Goal: Navigation & Orientation: Find specific page/section

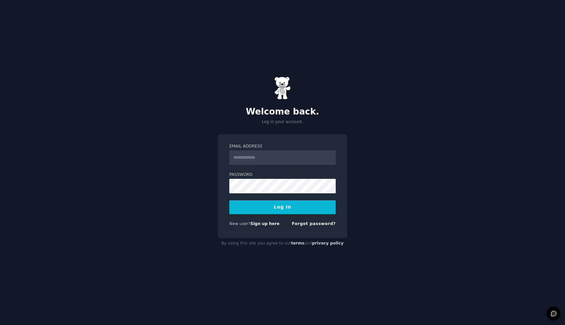
type input "********"
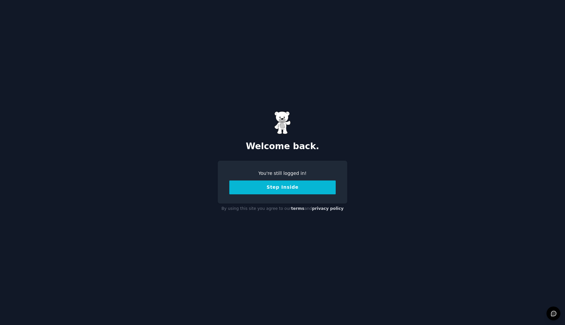
click at [285, 187] on button "Step Inside" at bounding box center [282, 188] width 106 height 14
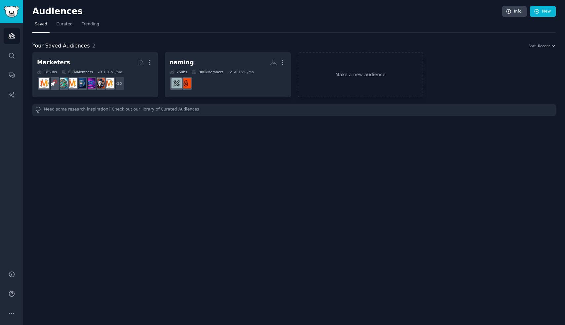
click at [44, 14] on h2 "Audiences" at bounding box center [267, 11] width 470 height 11
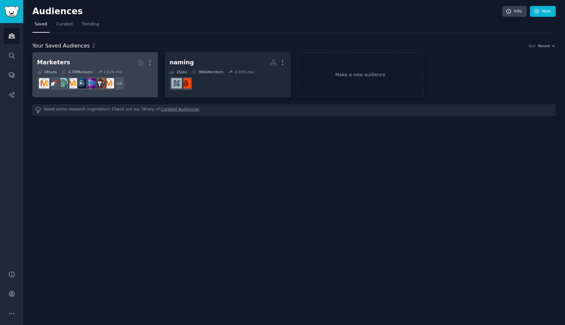
click at [113, 60] on h2 "Marketers Curated by GummySearch More" at bounding box center [95, 63] width 116 height 12
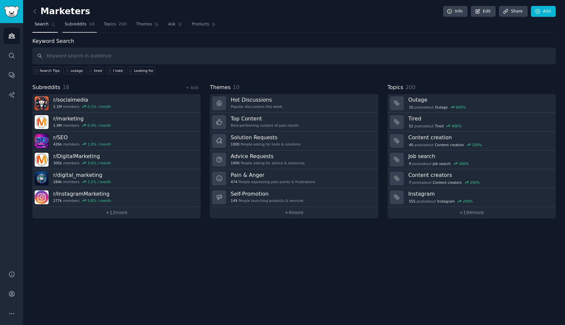
click at [76, 21] on span "Subreddits" at bounding box center [76, 24] width 22 height 6
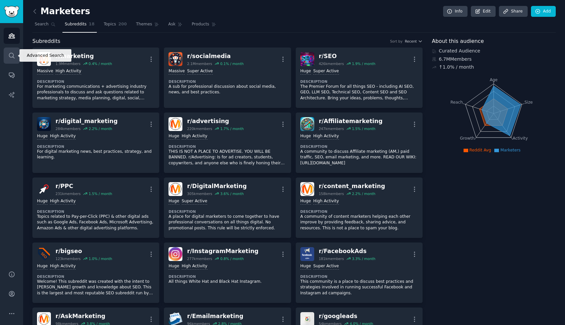
click at [11, 60] on link "Search" at bounding box center [12, 56] width 16 height 16
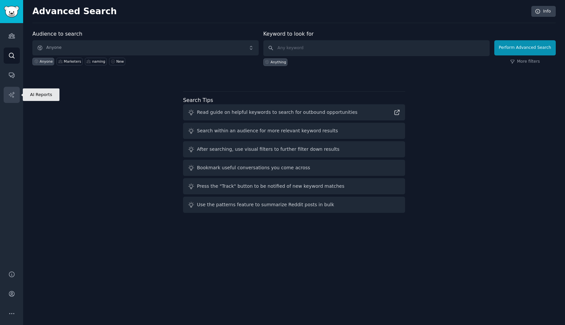
click at [10, 96] on icon "Sidebar" at bounding box center [11, 95] width 7 height 7
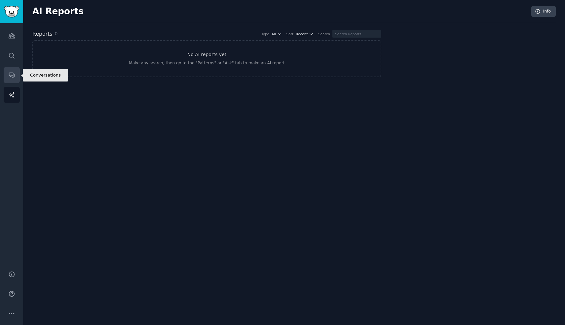
click at [12, 75] on icon "Sidebar" at bounding box center [11, 75] width 5 height 5
